Goal: Complete application form

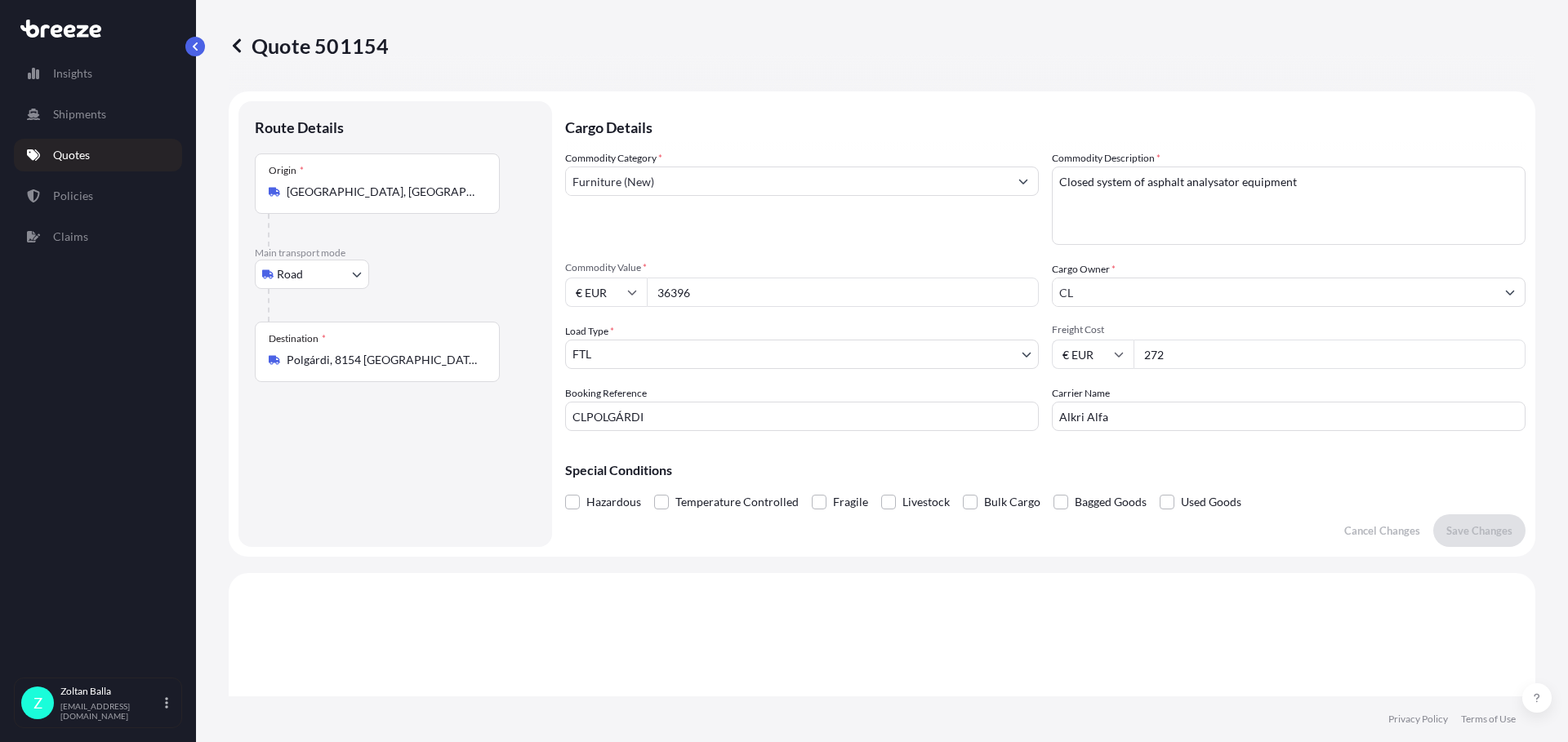
select select "Road"
select select "2"
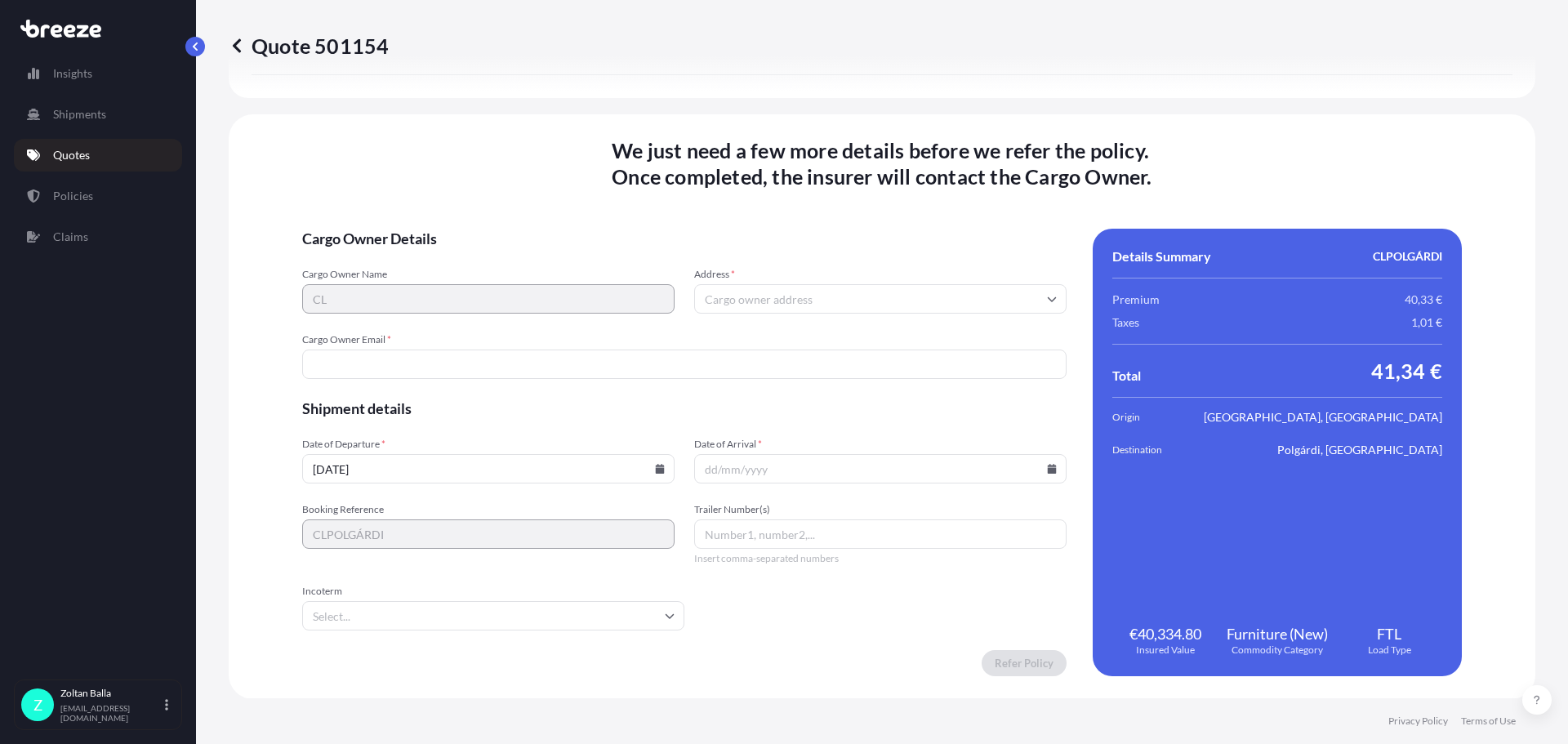
scroll to position [1994, 0]
click at [710, 297] on input "Address *" at bounding box center [880, 298] width 372 height 30
paste input "[STREET_ADDRESS]."
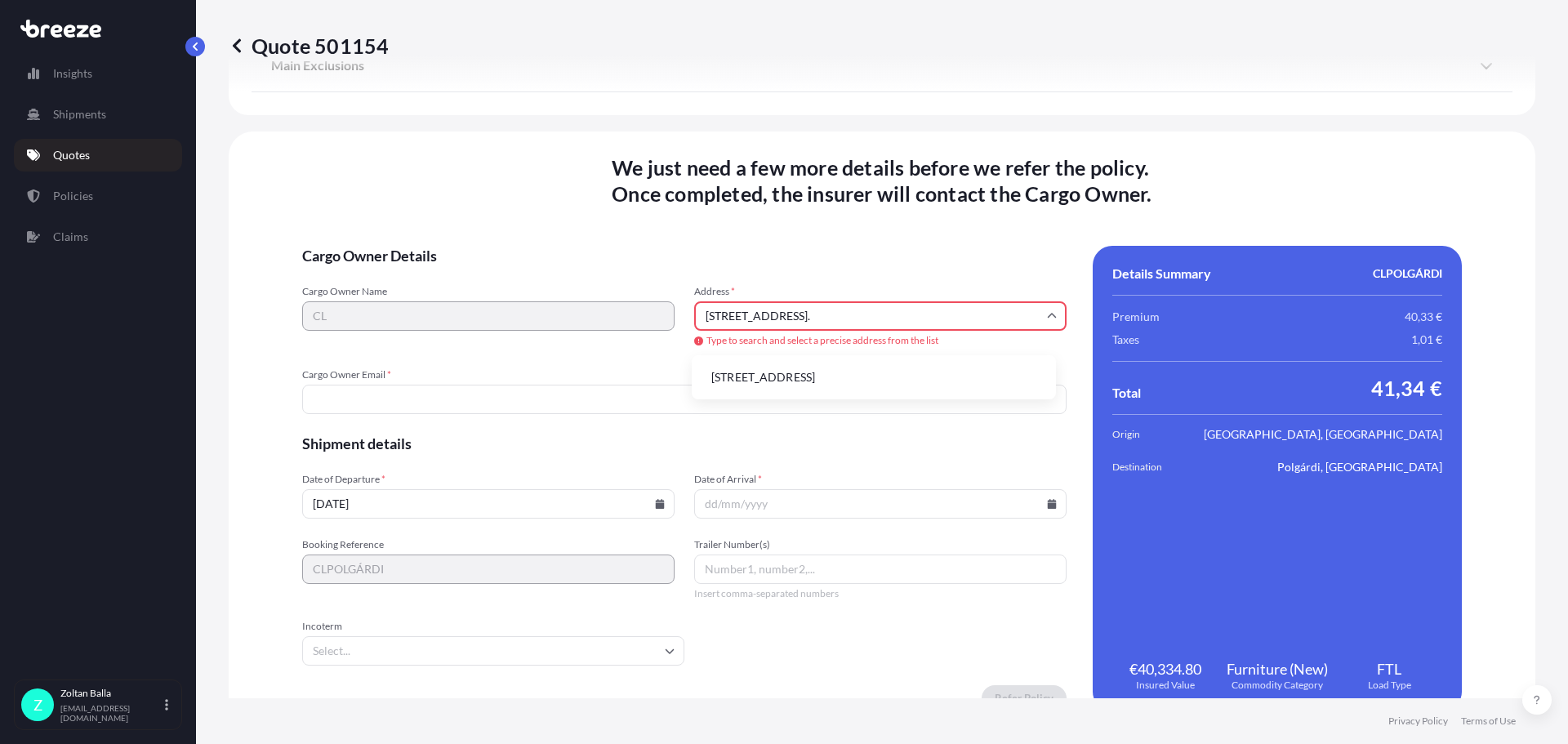
click at [727, 314] on input "[STREET_ADDRESS]." at bounding box center [880, 316] width 372 height 30
click at [754, 380] on li "[STREET_ADDRESS]" at bounding box center [873, 377] width 351 height 31
type input "[STREET_ADDRESS]"
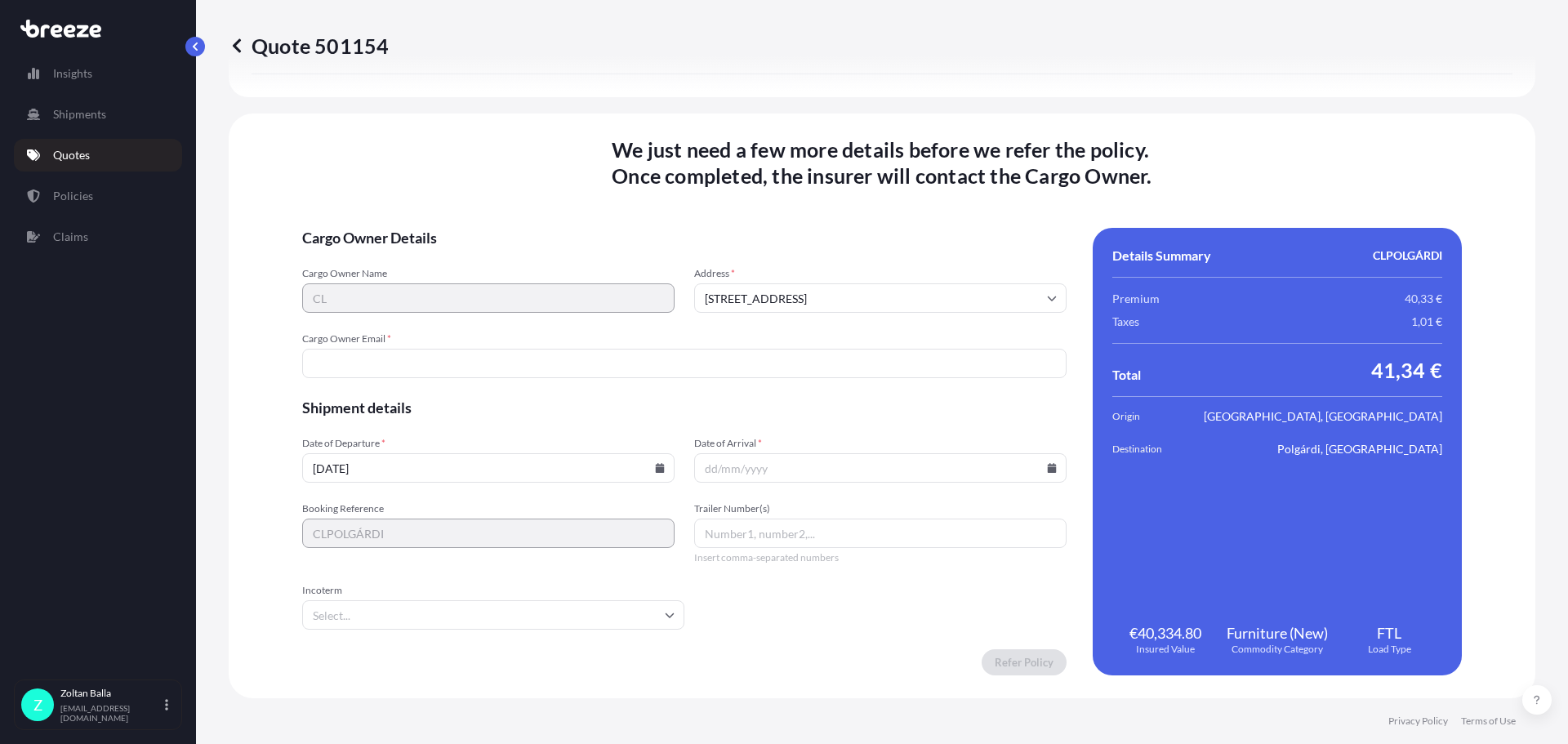
click at [327, 364] on input "Cargo Owner Email *" at bounding box center [684, 363] width 765 height 30
type input "[EMAIL_ADDRESS][DOMAIN_NAME]"
click at [331, 468] on input "[DATE]" at bounding box center [488, 468] width 372 height 30
type input "[DATE]"
click at [704, 469] on input "Date of Arrival *" at bounding box center [880, 468] width 372 height 30
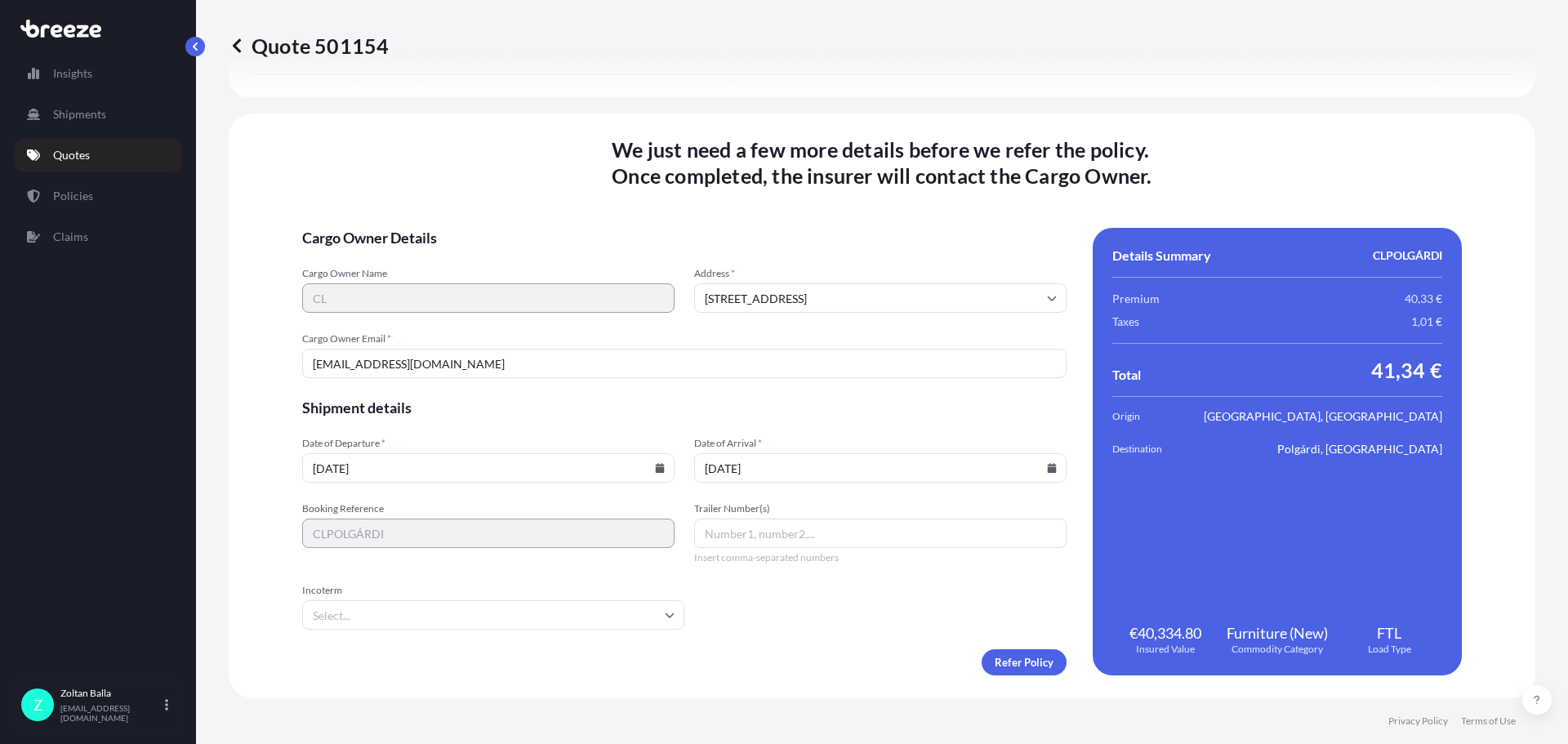
type input "[DATE]"
click at [789, 534] on input "Trailer Number(s)" at bounding box center [880, 534] width 372 height 30
type input "t"
type input "TEC 192"
click at [664, 611] on icon at bounding box center [669, 615] width 10 height 10
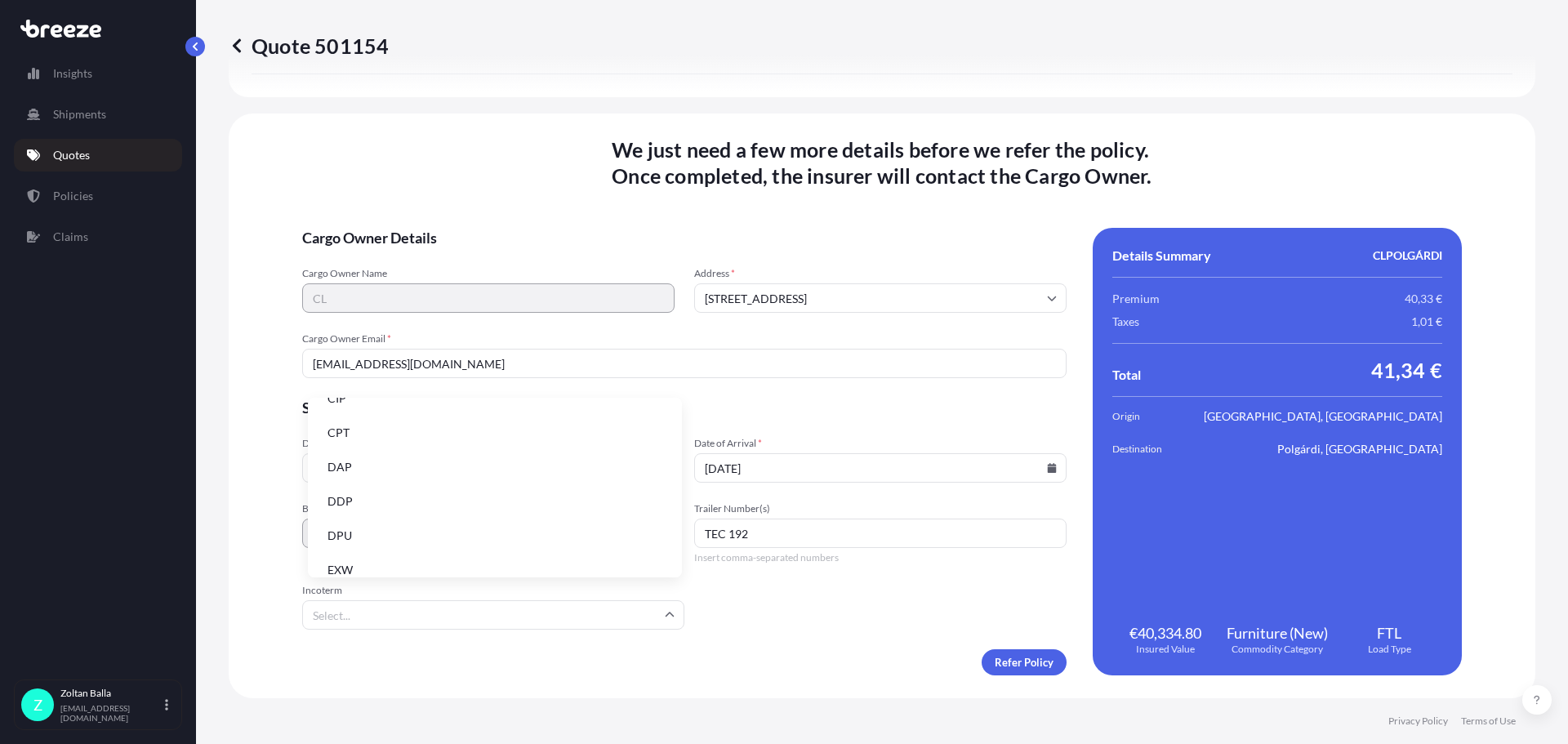
scroll to position [98, 0]
click at [350, 493] on li "DDP" at bounding box center [494, 493] width 361 height 31
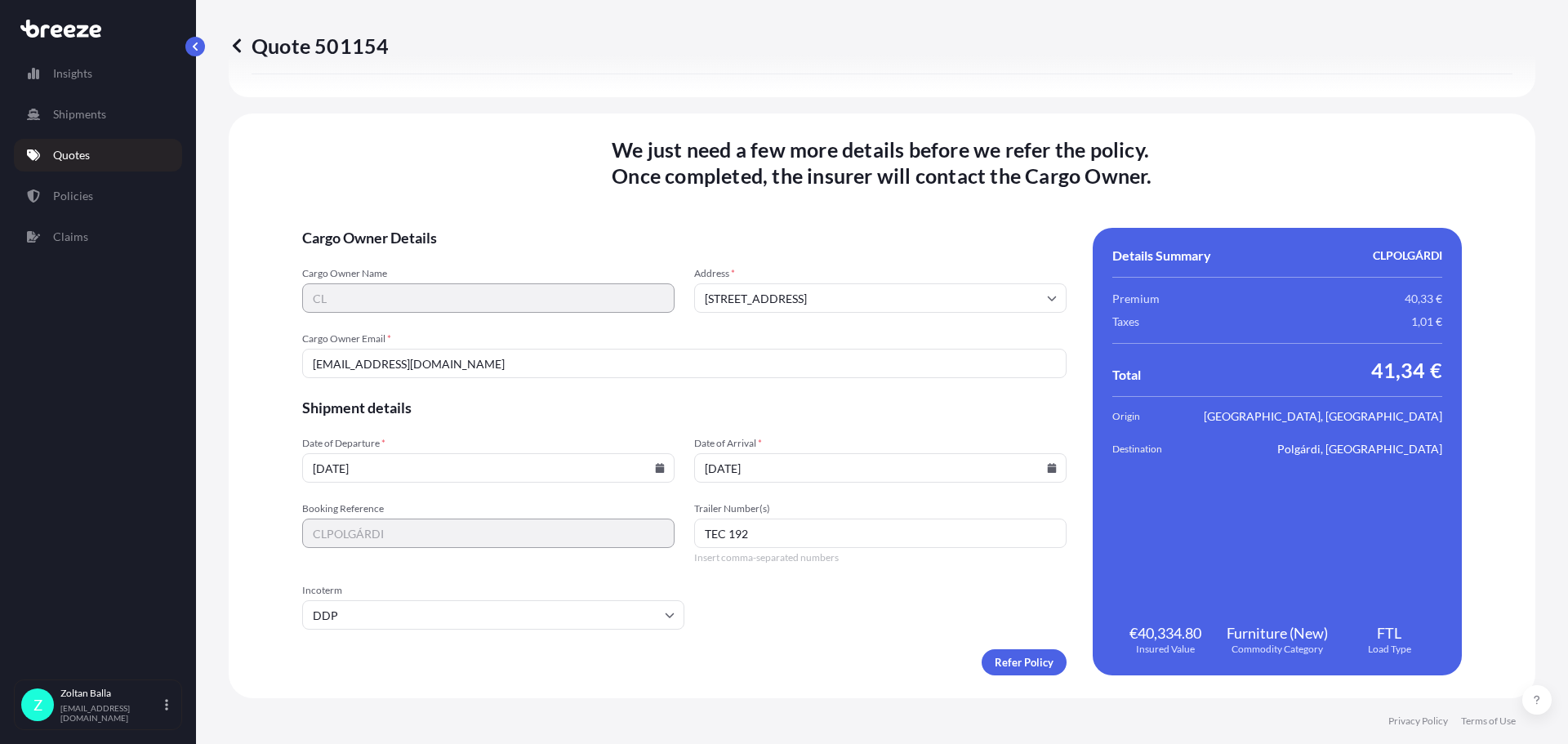
click at [330, 468] on input "[DATE]" at bounding box center [488, 468] width 372 height 30
type input "[DATE]"
click at [715, 470] on input "[DATE]" at bounding box center [880, 468] width 372 height 30
type input "[DATE]"
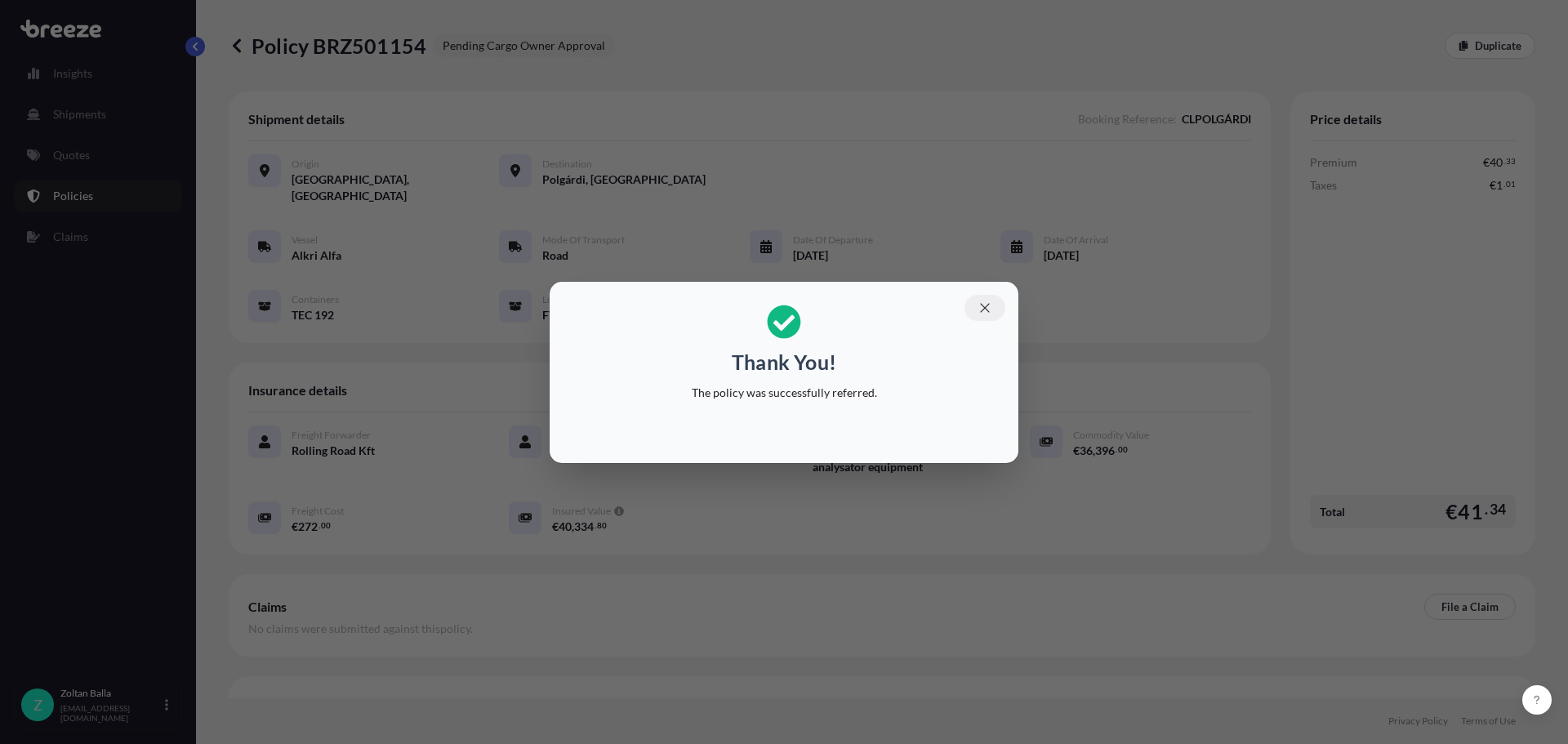
click at [987, 314] on icon "button" at bounding box center [985, 307] width 15 height 15
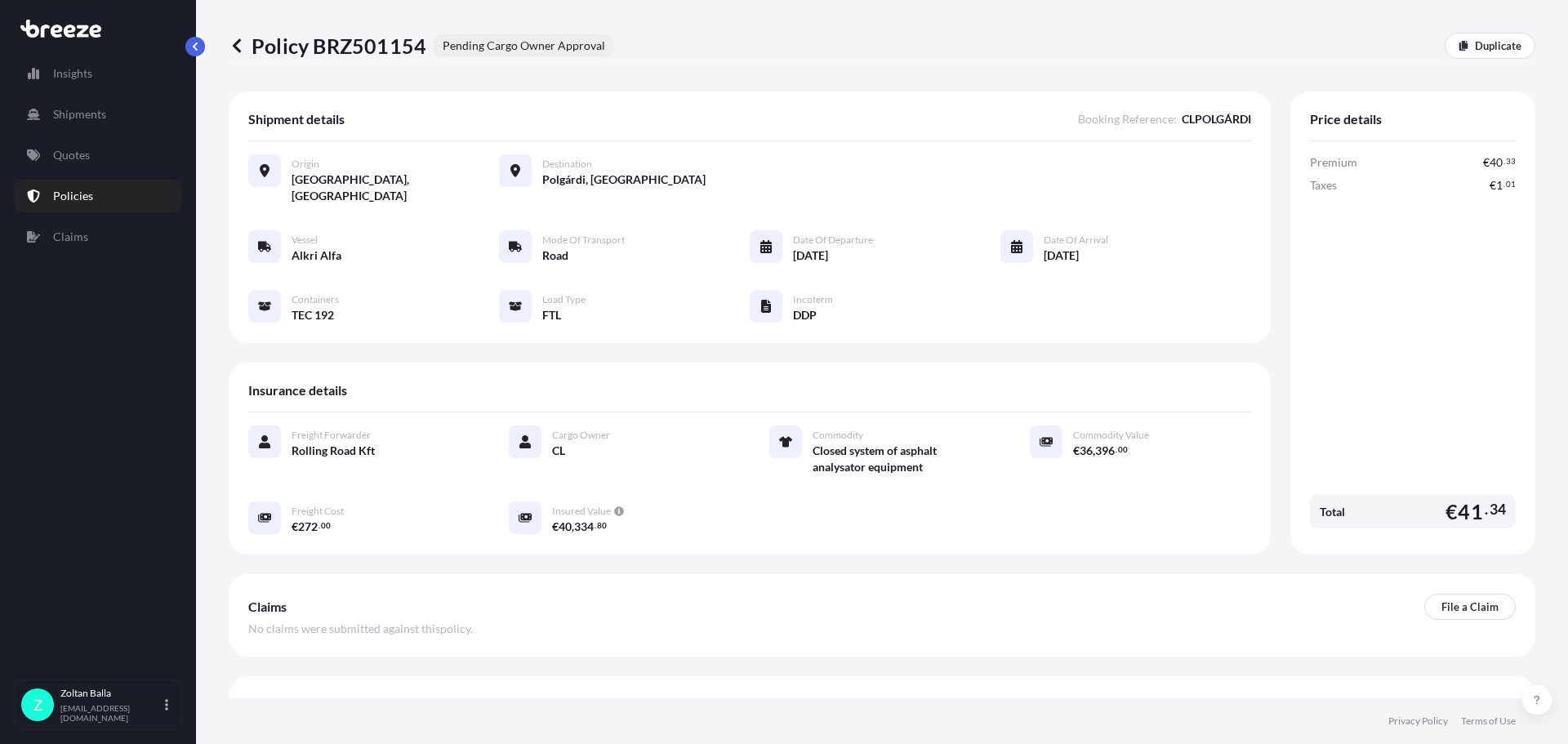
scroll to position [14, 0]
